Goal: Ask a question

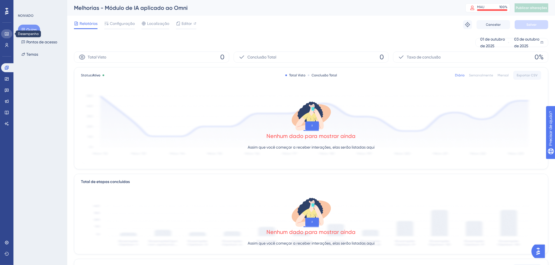
click at [6, 35] on icon at bounding box center [7, 33] width 4 height 3
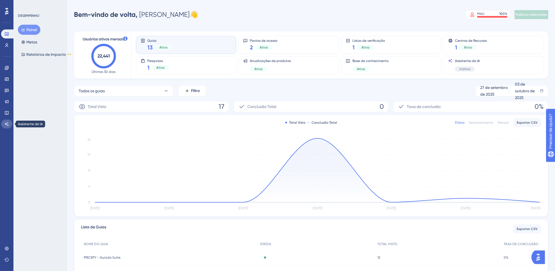
click at [7, 123] on icon at bounding box center [6, 124] width 4 height 4
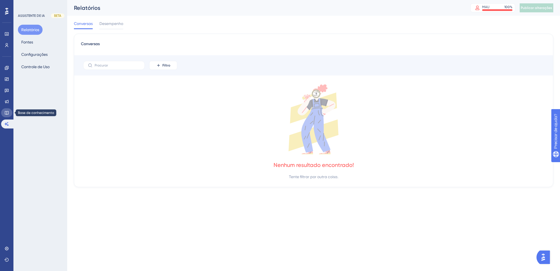
click at [7, 112] on icon at bounding box center [6, 112] width 4 height 4
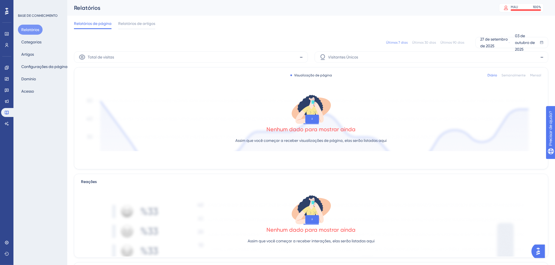
click at [10, 95] on div "Noivado Widgets Opinião Atualizações de produtos Base de conhecimento Assistent…" at bounding box center [6, 95] width 11 height 65
click at [7, 100] on icon at bounding box center [7, 102] width 4 height 4
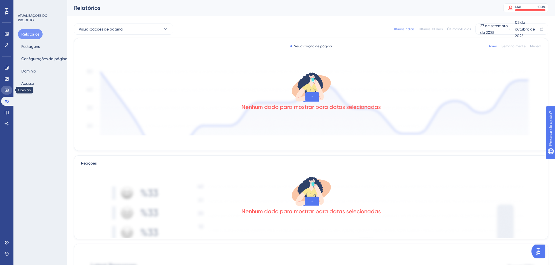
click at [8, 91] on icon at bounding box center [6, 90] width 4 height 4
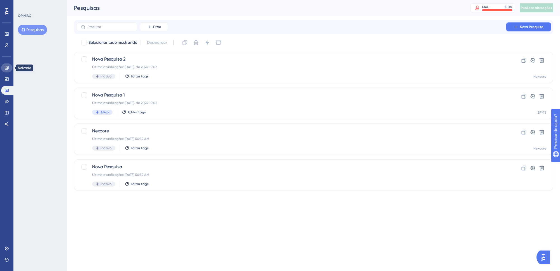
click at [7, 68] on icon at bounding box center [6, 68] width 4 height 4
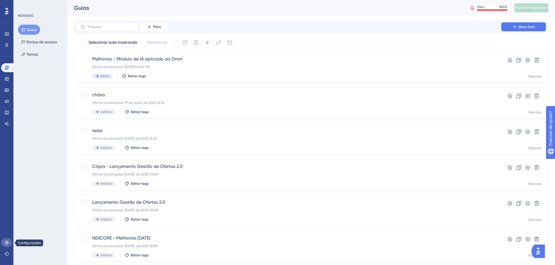
click at [6, 242] on icon at bounding box center [6, 243] width 4 height 4
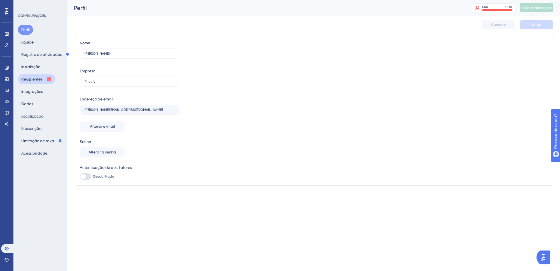
click at [46, 77] on icon at bounding box center [49, 79] width 6 height 6
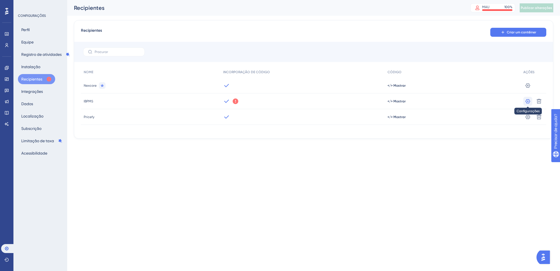
click at [524, 101] on button at bounding box center [528, 101] width 9 height 9
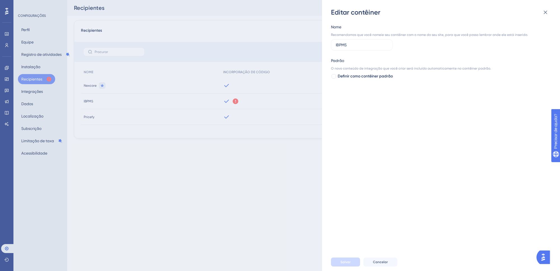
click at [285, 169] on div "Editar contêiner Nome Recomendamos que você nomeie seu contêiner com o nome do …" at bounding box center [280, 135] width 560 height 271
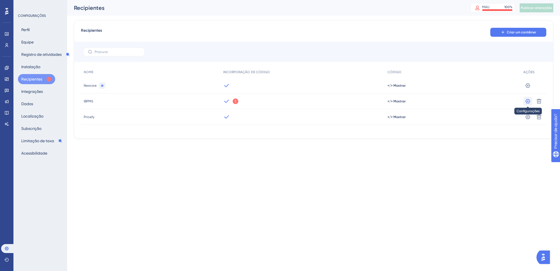
click at [528, 101] on icon at bounding box center [528, 101] width 5 height 4
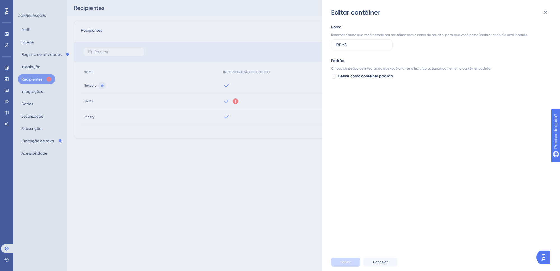
click at [259, 162] on div "Editar contêiner Nome Recomendamos que você nomeie seu contêiner com o nome do …" at bounding box center [280, 135] width 560 height 271
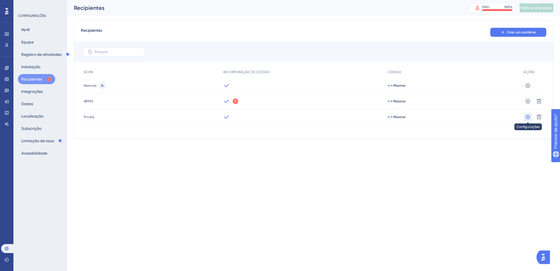
click at [529, 118] on icon at bounding box center [528, 117] width 6 height 6
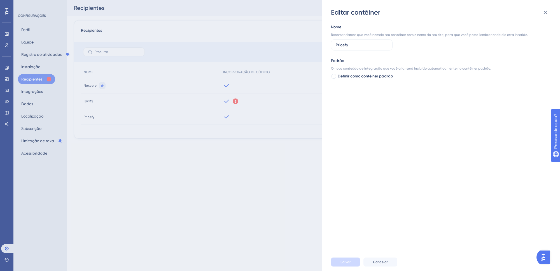
click at [189, 180] on div "Editar contêiner Nome Recomendamos que você nomeie seu contêiner com o nome do …" at bounding box center [280, 135] width 560 height 271
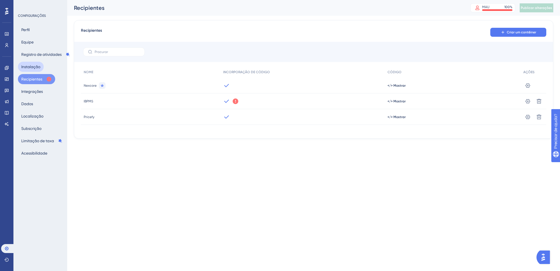
click at [36, 69] on font "Instalação" at bounding box center [30, 66] width 19 height 7
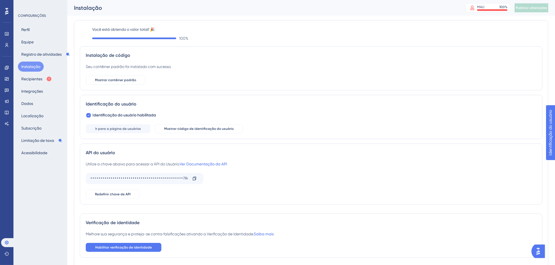
click at [538, 249] on img "Abra o iniciador do assistente de IA" at bounding box center [538, 251] width 10 height 10
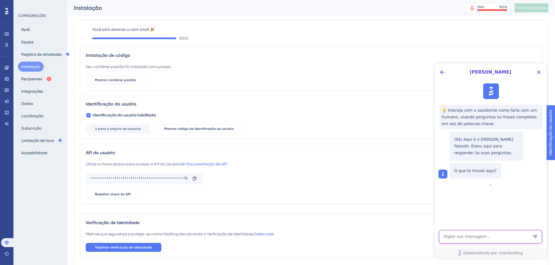
click at [481, 233] on textarea "Entrada de texto do assistente de IA" at bounding box center [490, 236] width 103 height 13
type textarea "Bom dia"
drag, startPoint x: 499, startPoint y: 229, endPoint x: 498, endPoint y: 236, distance: 7.6
click at [499, 229] on div "Dylan 💡 Interaja com o assistente como faria com um humano, usando perguntas ou…" at bounding box center [490, 160] width 112 height 195
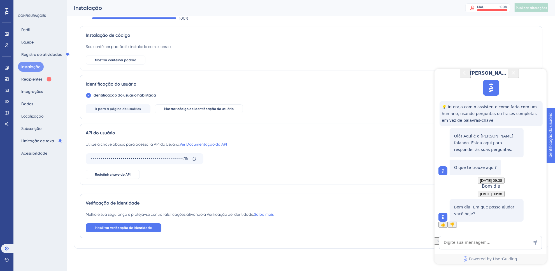
scroll to position [36, 0]
click at [476, 243] on textarea "AI Assistant Text Input" at bounding box center [490, 241] width 103 height 13
click at [444, 245] on textarea "Excedemos nossos MAUs, neste caso nada que criamos" at bounding box center [490, 239] width 103 height 18
drag, startPoint x: 472, startPoint y: 242, endPoint x: 447, endPoint y: 228, distance: 28.3
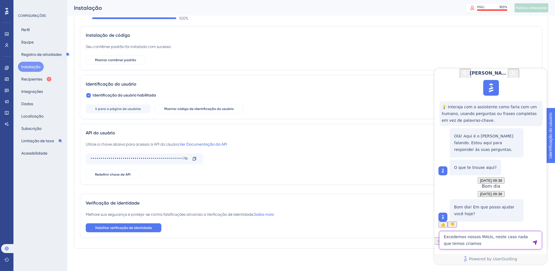
click at [462, 242] on textarea "Excedemos nossos MAUs, neste caso nada que temos criamos" at bounding box center [490, 239] width 103 height 18
type textarea "Excedemos nossos MAUs, neste caso nada que temos criado aparece ao menos para a…"
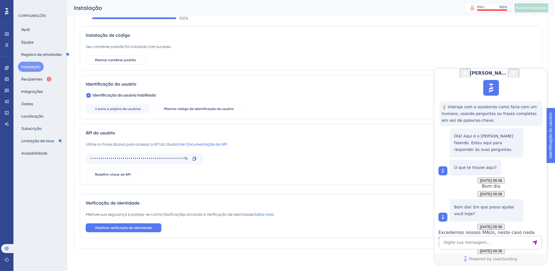
scroll to position [238, 0]
drag, startPoint x: 479, startPoint y: 185, endPoint x: 453, endPoint y: 175, distance: 28.5
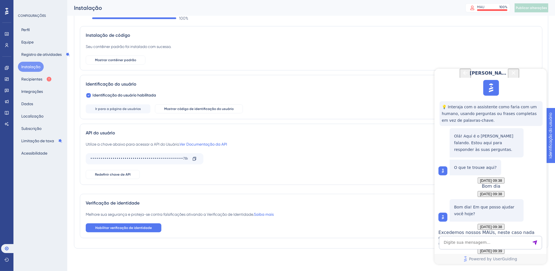
copy div "Parece que sua dúvida se refere a uma situação na qual foi excedido o número de…"
click at [468, 240] on textarea "AI Assistant Text Input" at bounding box center [490, 241] width 103 height 13
type textarea "seu eu criar um novo conteudo agora, ele aparecerá apenas"
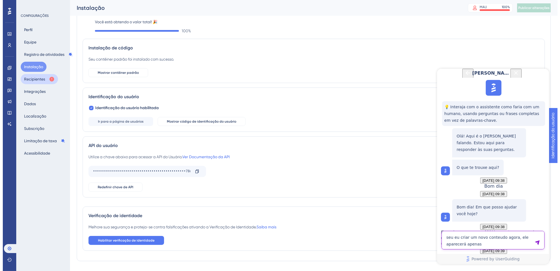
scroll to position [0, 0]
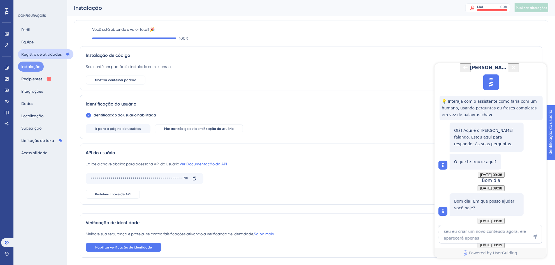
click at [24, 54] on font "Registro de atividades" at bounding box center [41, 54] width 40 height 4
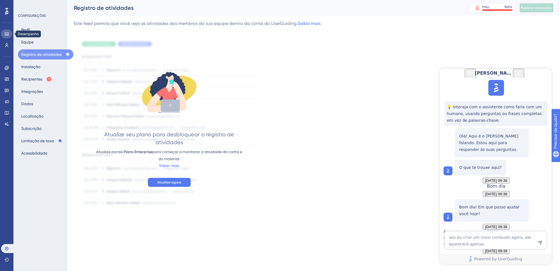
click at [6, 36] on icon at bounding box center [6, 34] width 4 height 4
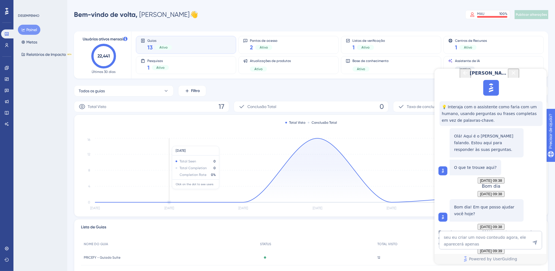
scroll to position [71, 0]
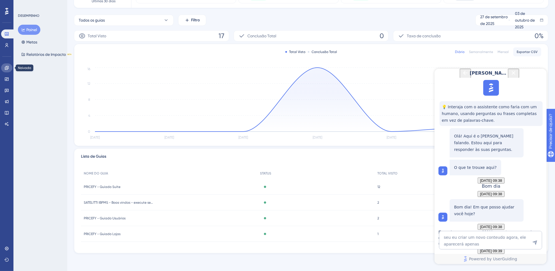
click at [6, 68] on icon at bounding box center [6, 68] width 4 height 4
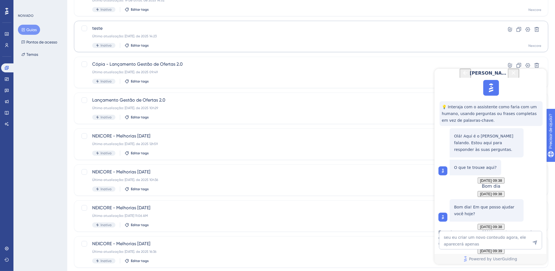
scroll to position [164, 0]
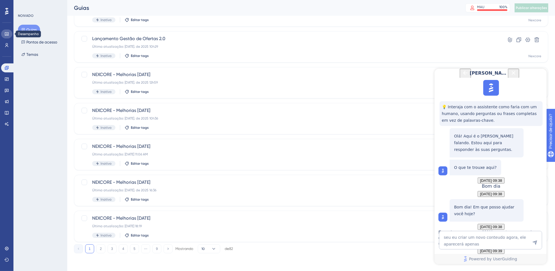
click at [8, 33] on icon at bounding box center [7, 33] width 4 height 3
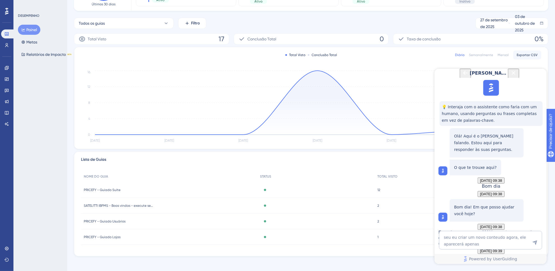
scroll to position [71, 0]
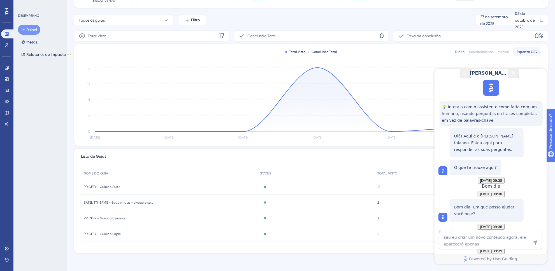
click at [517, 75] on icon "Close Button" at bounding box center [513, 72] width 7 height 7
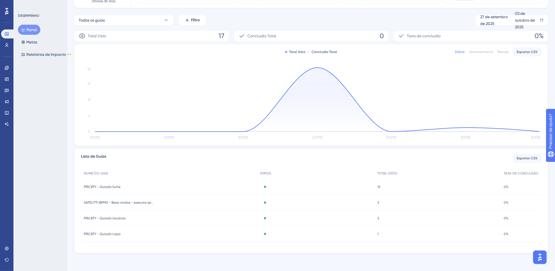
scroll to position [0, 0]
